Goal: Book appointment/travel/reservation

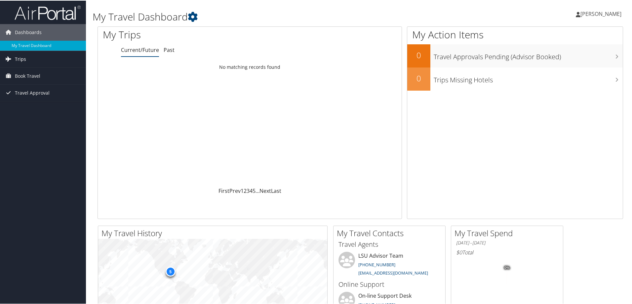
click at [27, 55] on link "Trips" at bounding box center [43, 58] width 86 height 17
click at [33, 105] on span "Book Travel" at bounding box center [27, 105] width 25 height 17
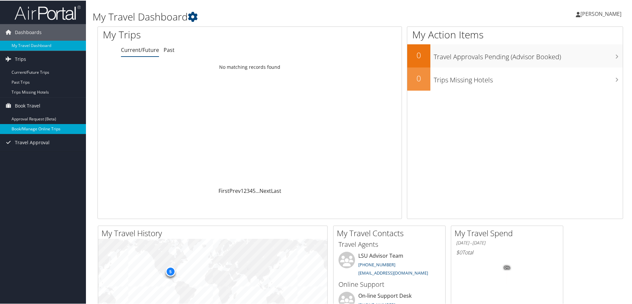
click at [39, 132] on link "Book/Manage Online Trips" at bounding box center [43, 128] width 86 height 10
